Goal: Find contact information: Find contact information

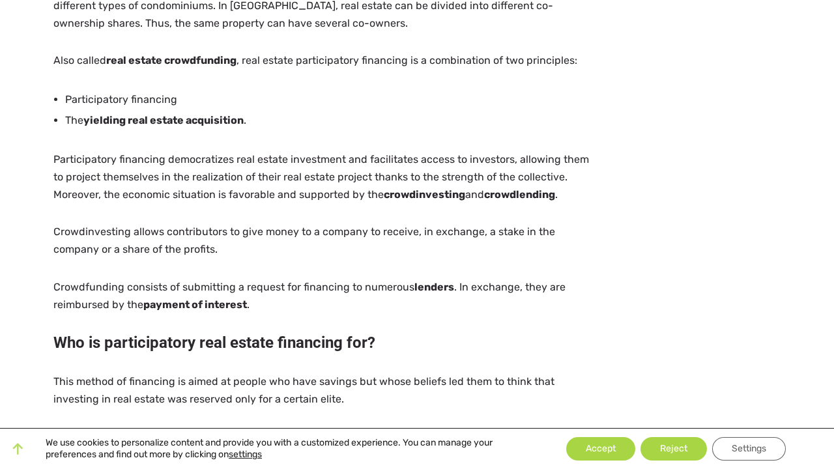
scroll to position [676, 0]
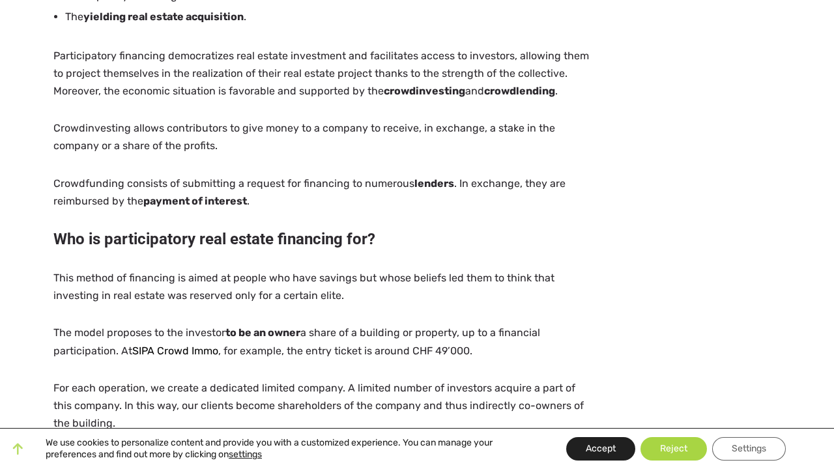
click at [580, 448] on button "Accept" at bounding box center [600, 448] width 69 height 23
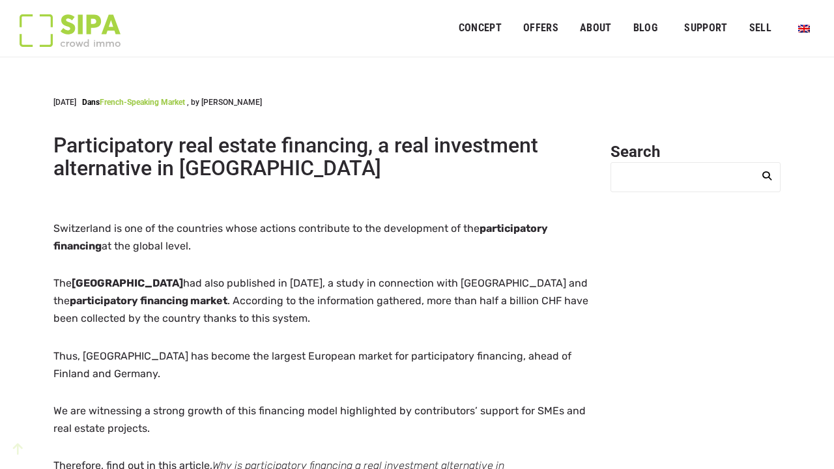
scroll to position [0, 0]
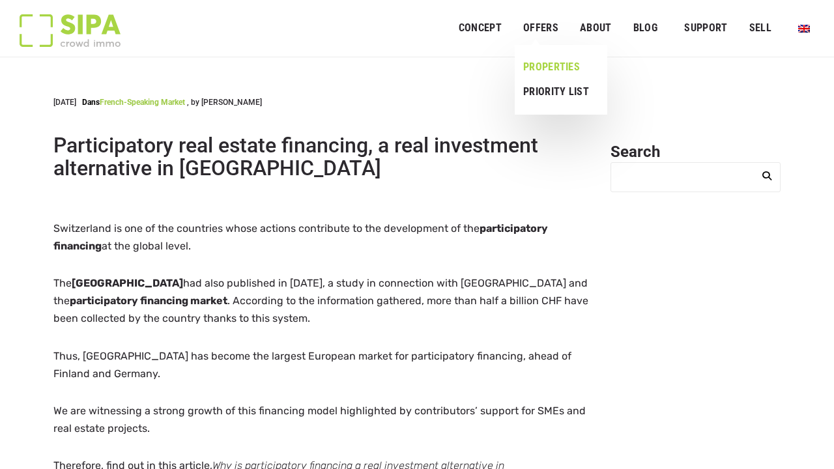
click at [551, 67] on link "Properties" at bounding box center [556, 67] width 83 height 25
click at [369, 193] on header "8 April 2022 Dans French-speaking market , by Laura Participatory real estate f…" at bounding box center [323, 147] width 541 height 103
click at [547, 35] on link "OFFERS" at bounding box center [541, 28] width 52 height 29
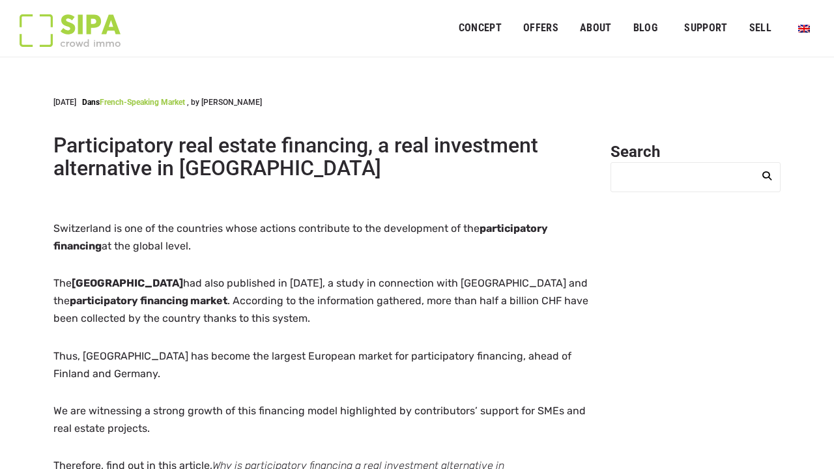
click at [502, 112] on header "8 April 2022 Dans French-speaking market , by Laura Participatory real estate f…" at bounding box center [323, 147] width 541 height 103
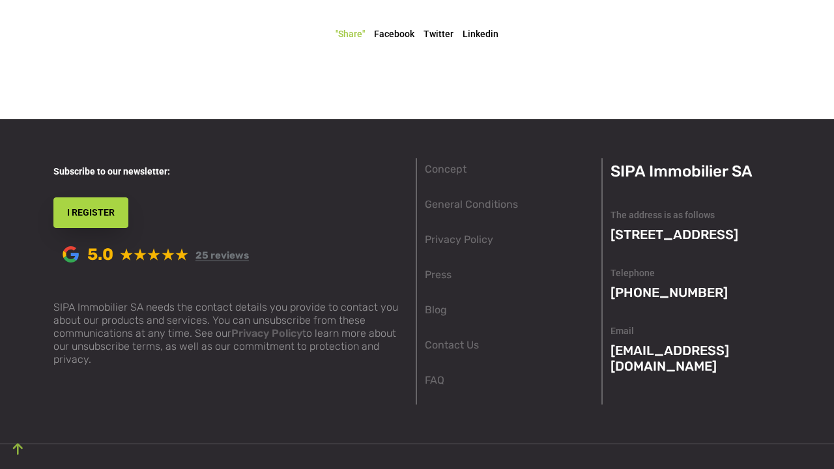
scroll to position [2317, 0]
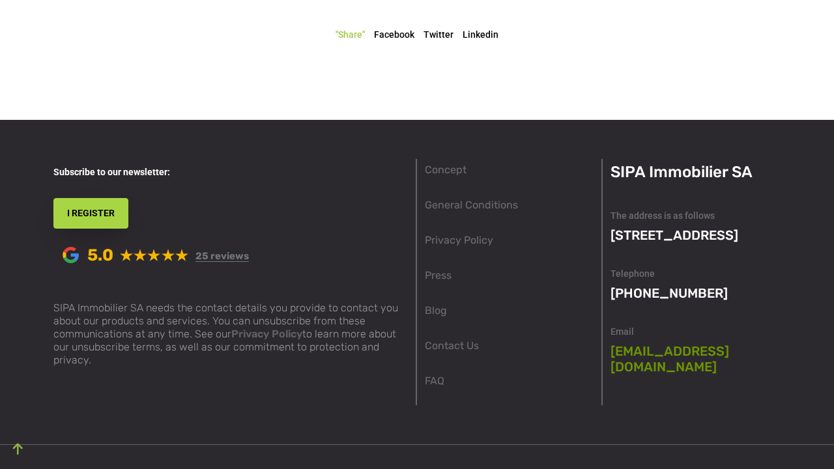
drag, startPoint x: 741, startPoint y: 319, endPoint x: 728, endPoint y: 319, distance: 13.7
click at [666, 343] on p "[EMAIL_ADDRESS][DOMAIN_NAME]" at bounding box center [695, 358] width 170 height 31
drag, startPoint x: 742, startPoint y: 317, endPoint x: 701, endPoint y: 322, distance: 41.3
click at [701, 343] on p "[EMAIL_ADDRESS][DOMAIN_NAME]" at bounding box center [695, 358] width 170 height 31
drag, startPoint x: 749, startPoint y: 323, endPoint x: 698, endPoint y: 322, distance: 50.8
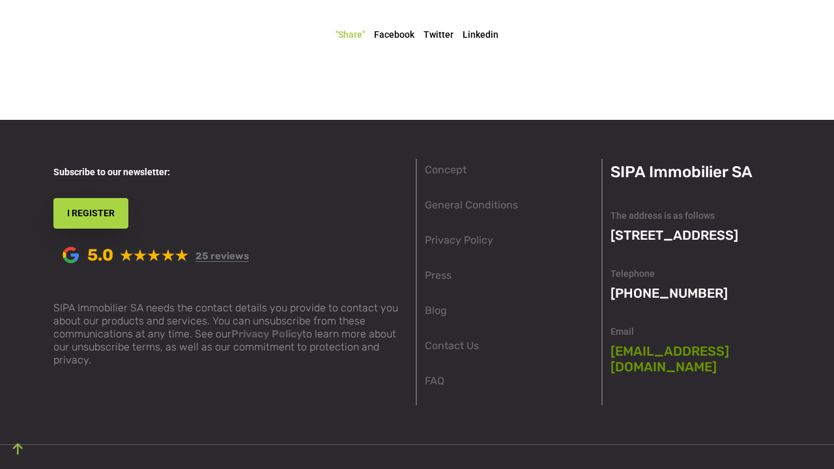
click at [698, 343] on p "[EMAIL_ADDRESS][DOMAIN_NAME]" at bounding box center [695, 358] width 170 height 31
drag, startPoint x: 742, startPoint y: 320, endPoint x: 661, endPoint y: 318, distance: 81.5
click at [660, 343] on p "[EMAIL_ADDRESS][DOMAIN_NAME]" at bounding box center [695, 358] width 170 height 31
click at [699, 343] on link "[EMAIL_ADDRESS][DOMAIN_NAME]" at bounding box center [669, 358] width 119 height 31
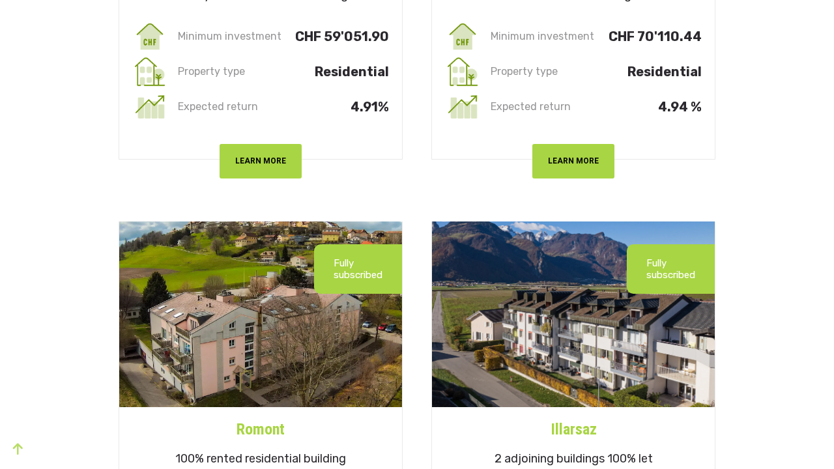
scroll to position [1073, 1]
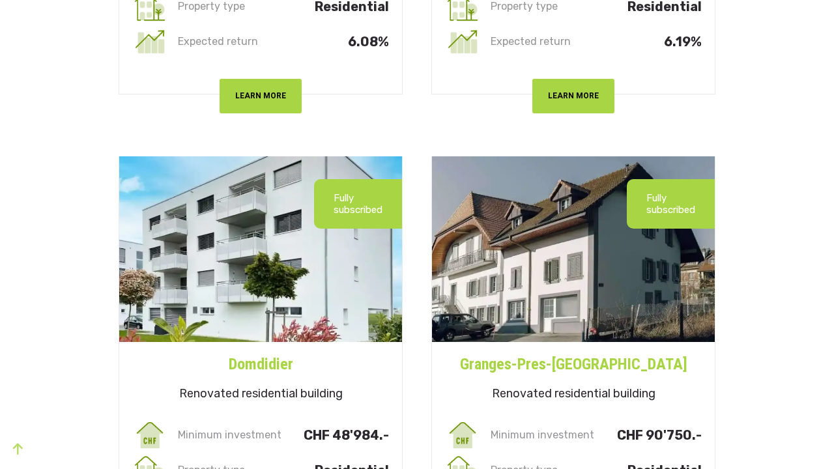
drag, startPoint x: 537, startPoint y: 189, endPoint x: 600, endPoint y: 31, distance: 170.2
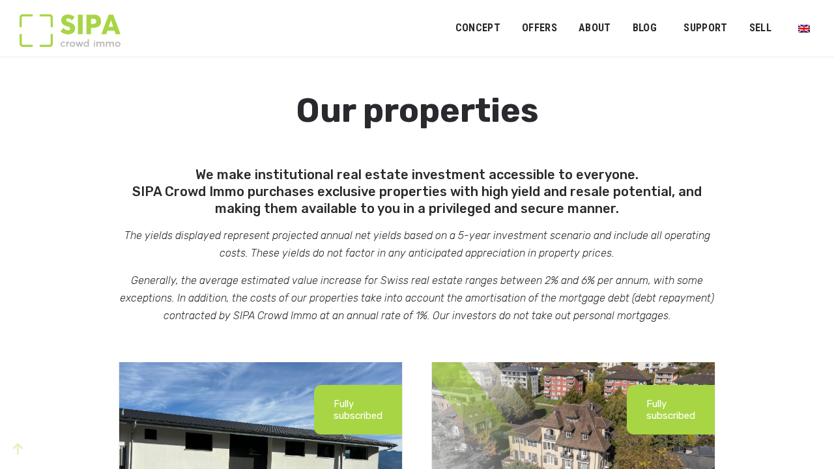
scroll to position [0, 0]
